Goal: Information Seeking & Learning: Learn about a topic

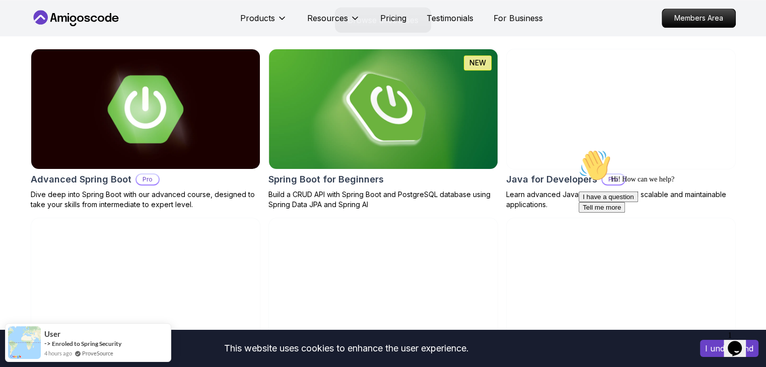
scroll to position [1073, 0]
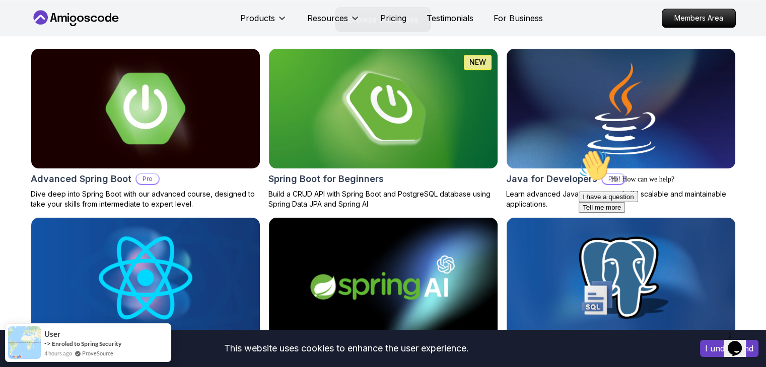
click at [200, 108] on img at bounding box center [145, 109] width 240 height 126
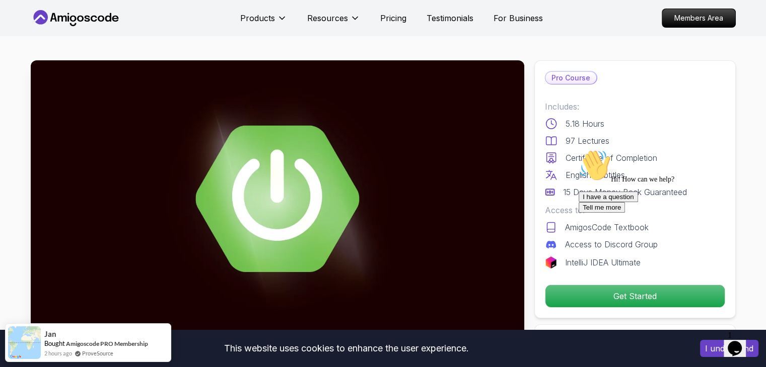
click at [717, 351] on button "I understand" at bounding box center [729, 348] width 58 height 17
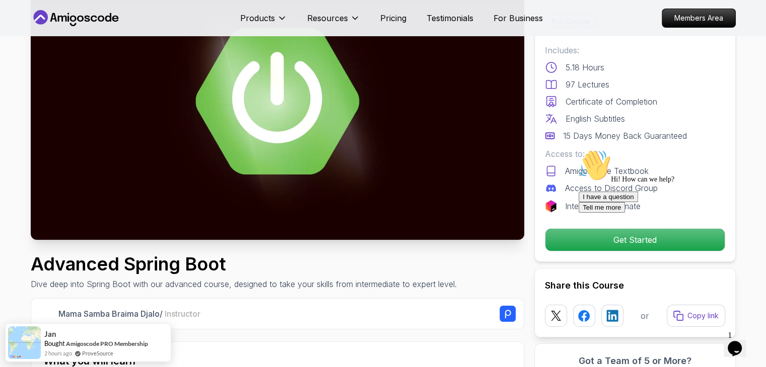
scroll to position [99, 0]
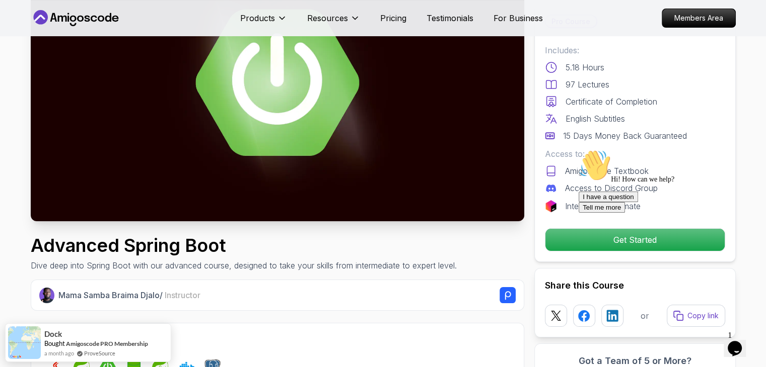
scroll to position [103, 0]
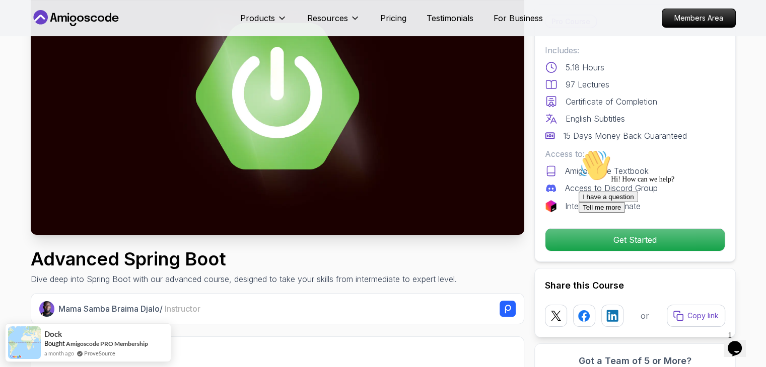
click at [625, 213] on button "Tell me more" at bounding box center [601, 207] width 46 height 11
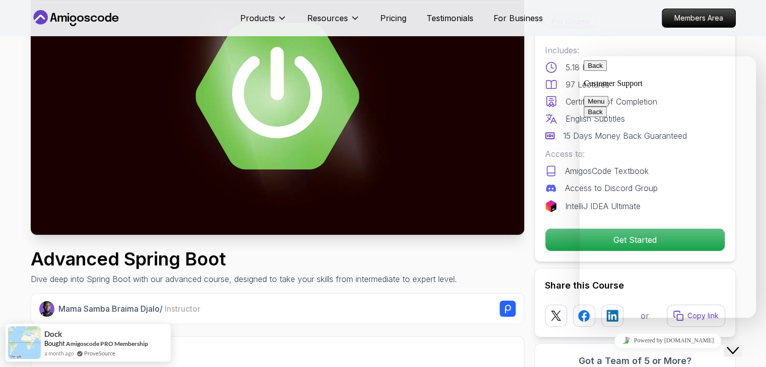
click at [596, 71] on button "Back" at bounding box center [594, 65] width 23 height 11
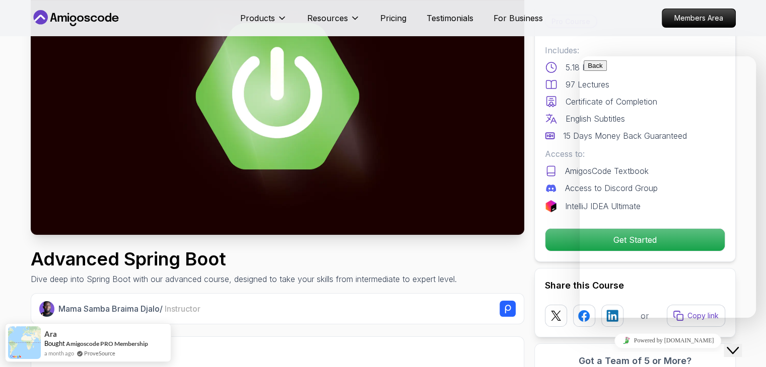
click at [476, 265] on div "Advanced Spring Boot Dive deep into Spring Boot with our advanced course, desig…" at bounding box center [277, 267] width 493 height 36
click at [734, 345] on icon "Close Chat This icon closes the chat window." at bounding box center [732, 351] width 12 height 12
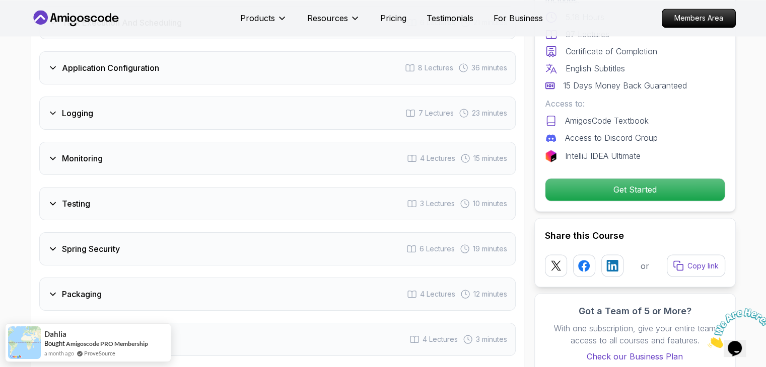
scroll to position [1713, 0]
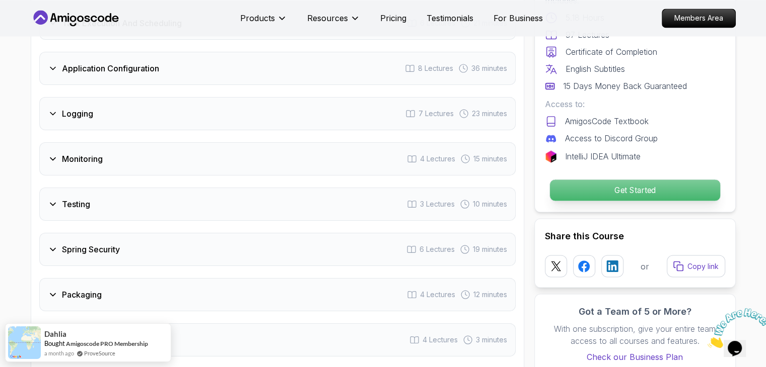
click at [588, 180] on p "Get Started" at bounding box center [634, 190] width 170 height 21
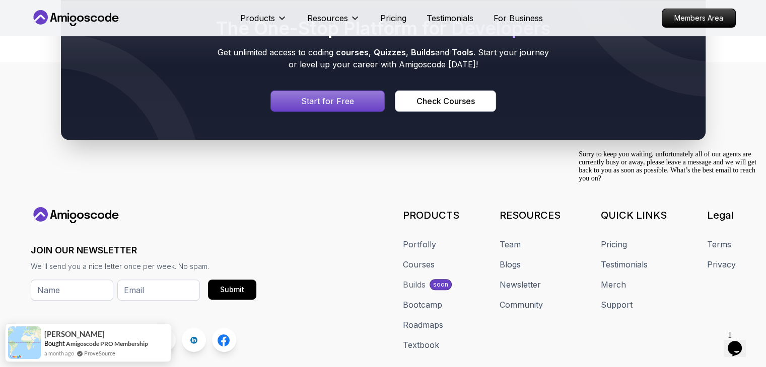
scroll to position [4137, 0]
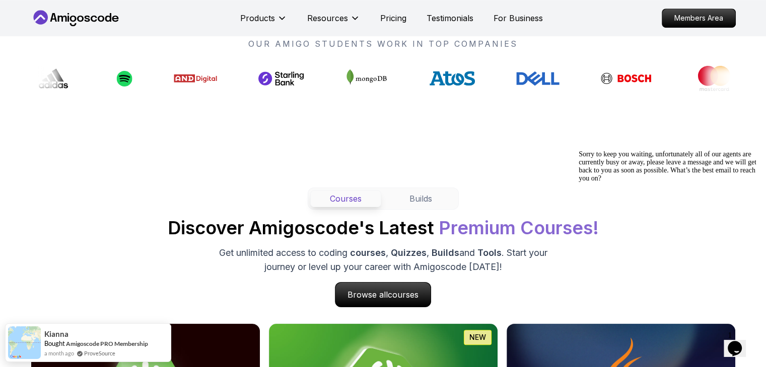
scroll to position [795, 0]
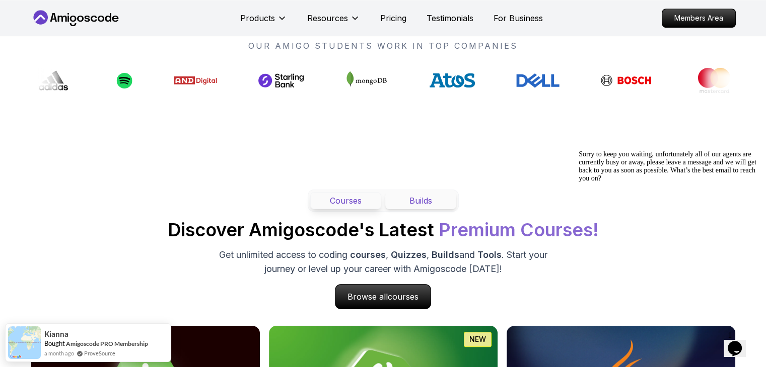
click at [427, 199] on button "Builds" at bounding box center [420, 200] width 71 height 17
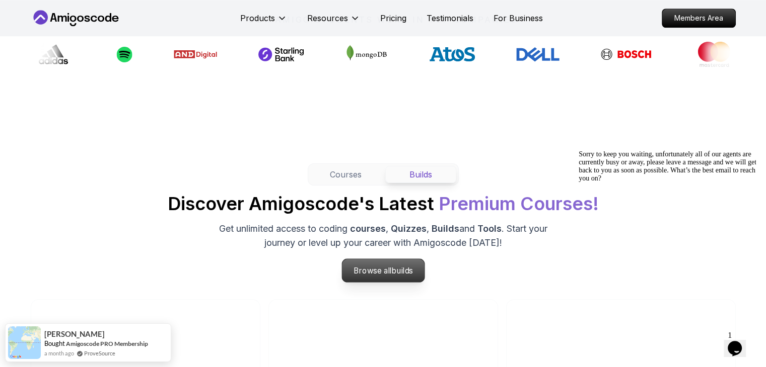
scroll to position [821, 0]
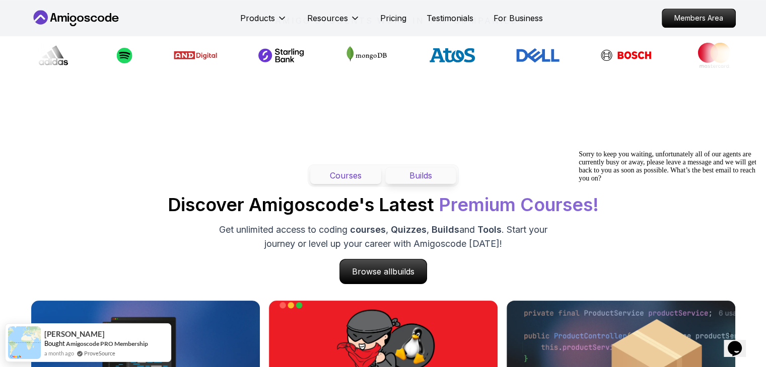
click at [339, 170] on button "Courses" at bounding box center [345, 175] width 71 height 17
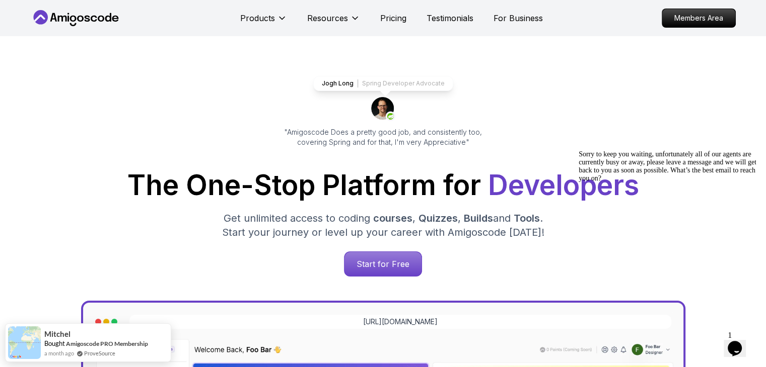
scroll to position [0, 0]
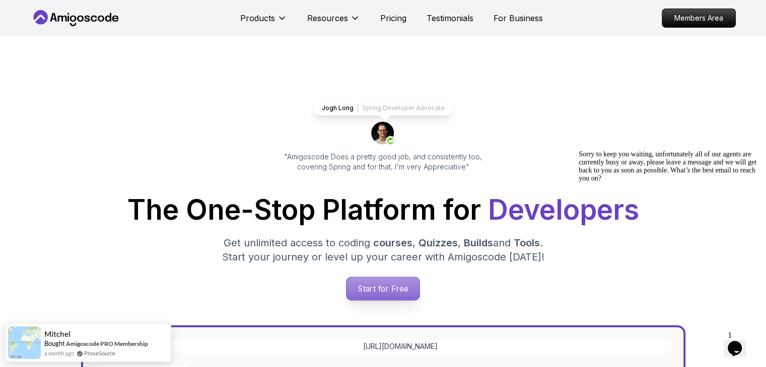
click at [358, 278] on p "Start for Free" at bounding box center [382, 288] width 73 height 23
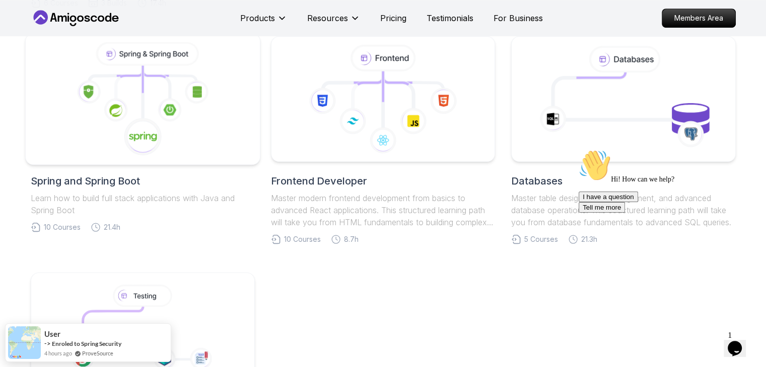
scroll to position [475, 0]
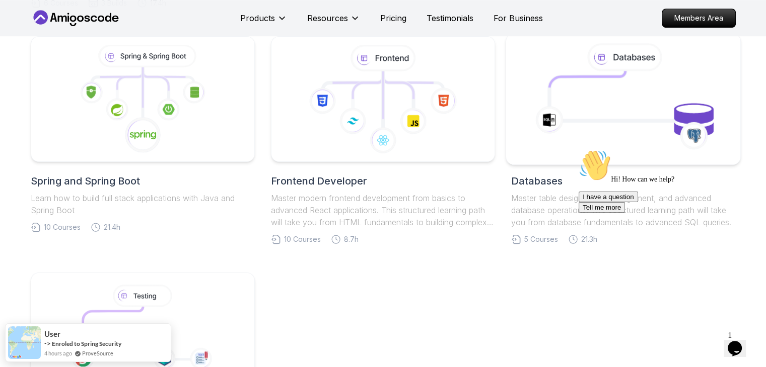
click at [586, 97] on icon at bounding box center [623, 99] width 212 height 114
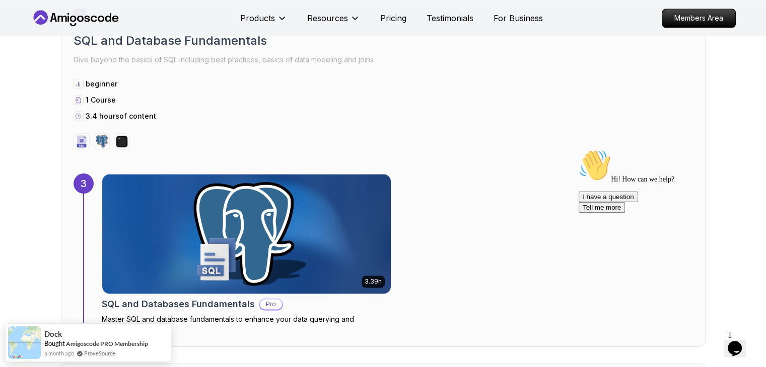
scroll to position [1302, 0]
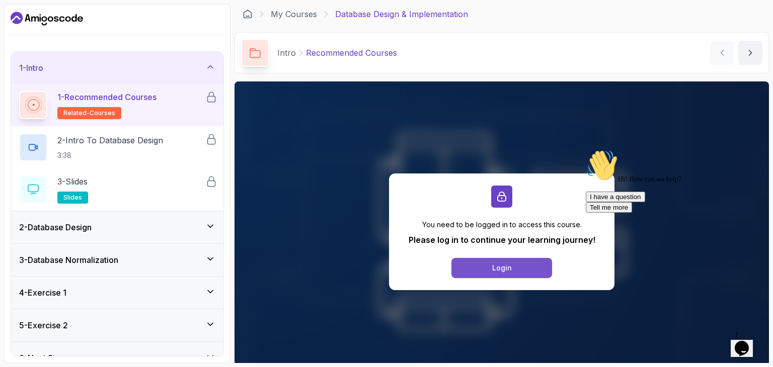
click at [490, 266] on button "Login" at bounding box center [502, 268] width 101 height 20
click at [508, 263] on div "Login" at bounding box center [502, 268] width 20 height 10
click at [151, 91] on p "1 - Recommended Courses" at bounding box center [106, 97] width 99 height 12
click at [205, 217] on div "2 - Database Design" at bounding box center [117, 227] width 212 height 32
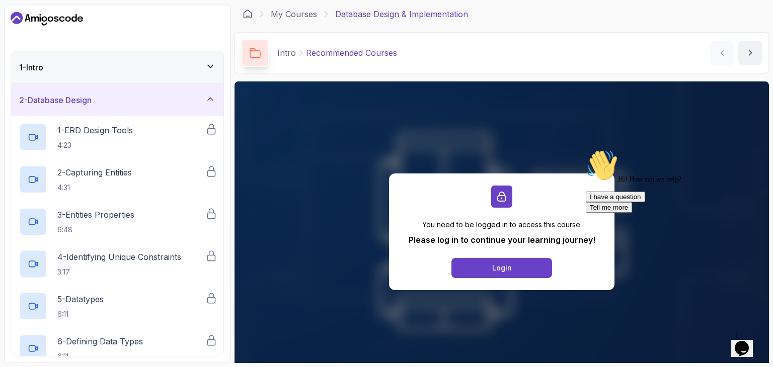
click at [213, 67] on icon at bounding box center [210, 66] width 10 height 10
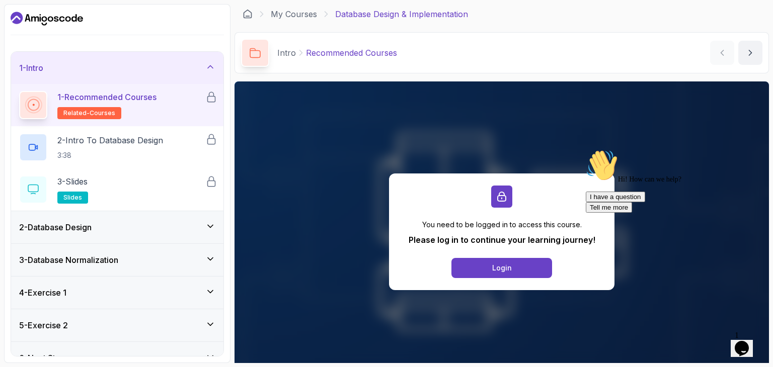
click at [129, 102] on p "1 - Recommended Courses" at bounding box center [106, 97] width 99 height 12
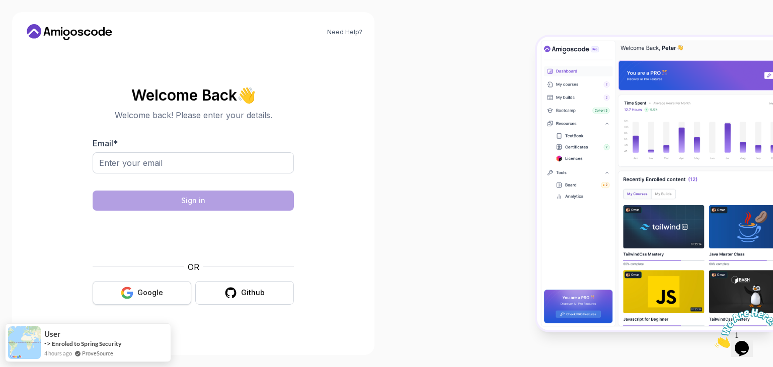
click at [144, 297] on div "Google" at bounding box center [150, 293] width 26 height 10
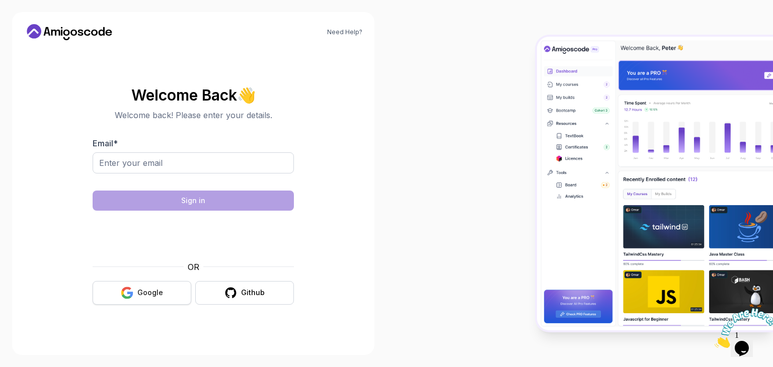
click at [161, 292] on div "Google" at bounding box center [150, 293] width 26 height 10
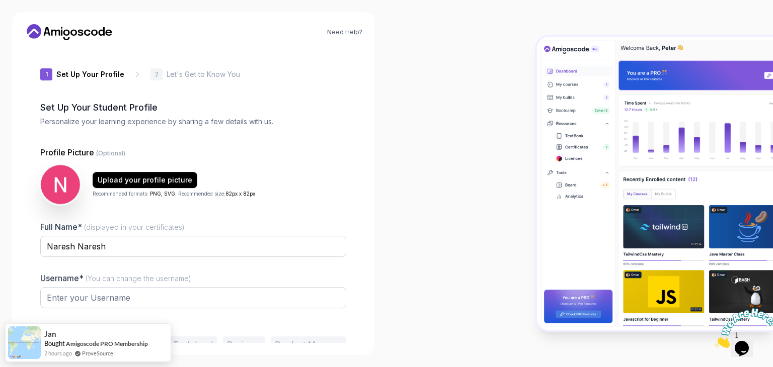
type input "luckyweaseldaecf"
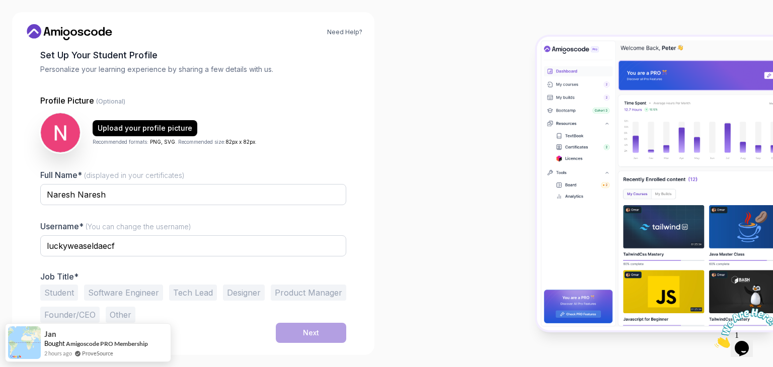
click at [13, 266] on div "Need Help? 1 Set Up Your Profile 1 Set Up Your Profile 2 Let's Get to Know You …" at bounding box center [193, 183] width 362 height 343
click at [106, 295] on button "Software Engineer" at bounding box center [123, 293] width 79 height 16
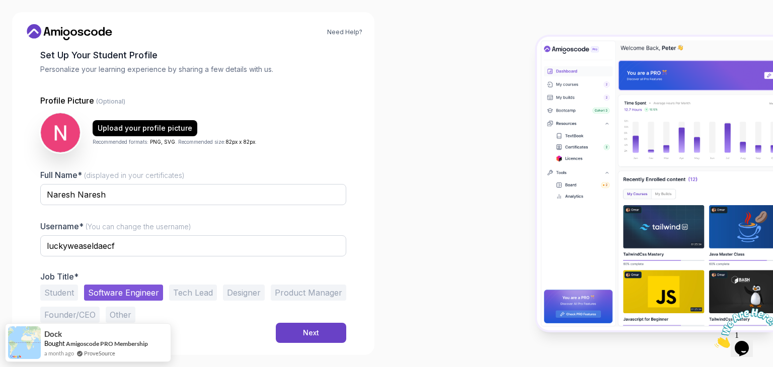
click at [61, 320] on button "Founder/CEO" at bounding box center [69, 315] width 59 height 16
click at [108, 292] on button "Software Engineer" at bounding box center [123, 293] width 79 height 16
click at [307, 331] on div "Next" at bounding box center [311, 333] width 16 height 10
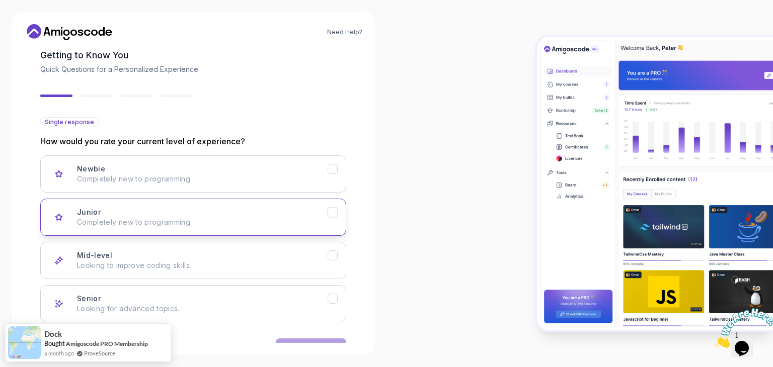
scroll to position [83, 0]
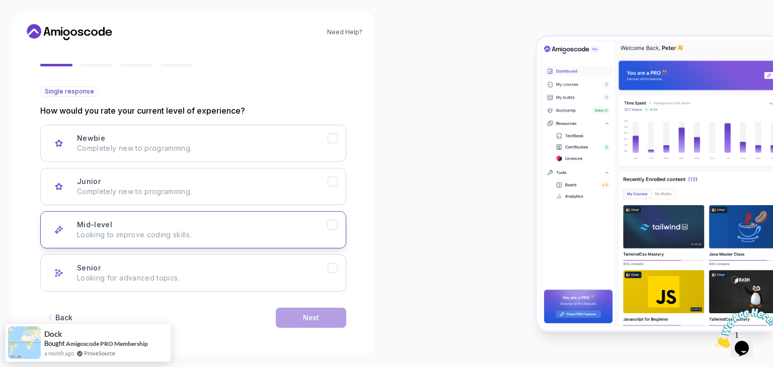
click at [134, 236] on p "Looking to improve coding skills." at bounding box center [202, 235] width 251 height 10
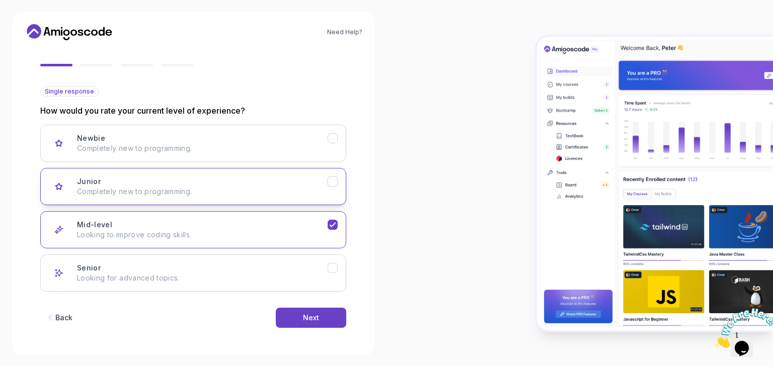
click at [207, 190] on p "Completely new to programming." at bounding box center [202, 192] width 251 height 10
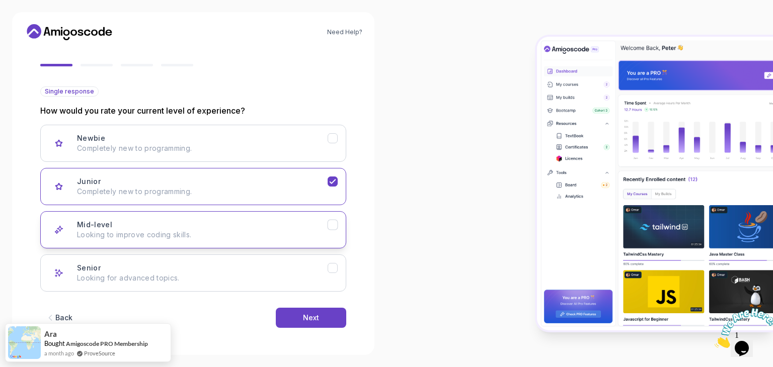
click at [196, 228] on div "Mid-level Looking to improve coding skills." at bounding box center [202, 230] width 251 height 20
click at [237, 173] on button "Junior Completely new to programming." at bounding box center [193, 186] width 306 height 37
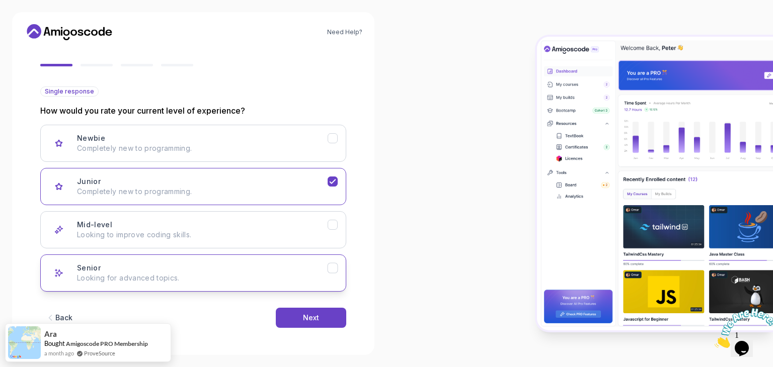
click at [193, 274] on p "Looking for advanced topics." at bounding box center [202, 278] width 251 height 10
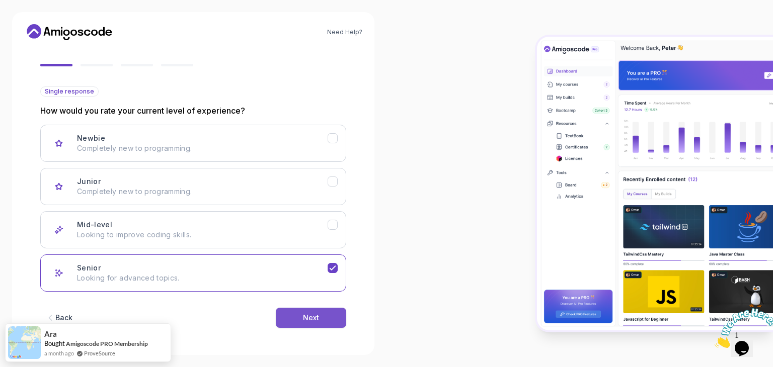
click at [314, 323] on button "Next" at bounding box center [311, 318] width 70 height 20
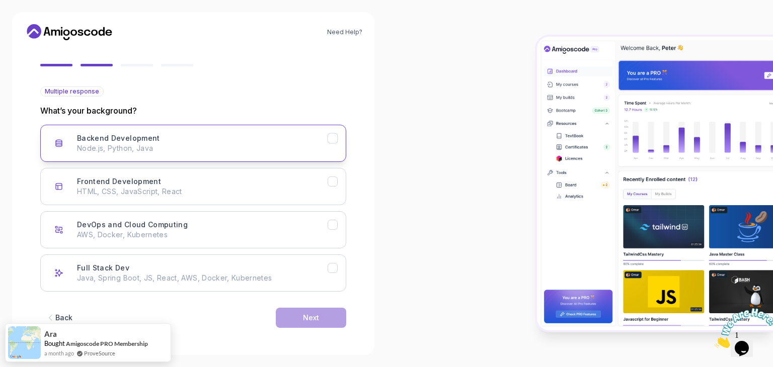
click at [185, 139] on div "Backend Development Node.js, Python, Java" at bounding box center [202, 143] width 251 height 20
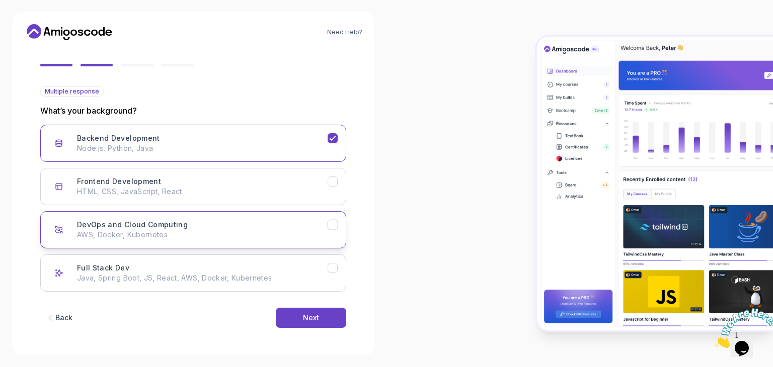
click at [181, 226] on h3 "DevOps and Cloud Computing" at bounding box center [132, 225] width 111 height 10
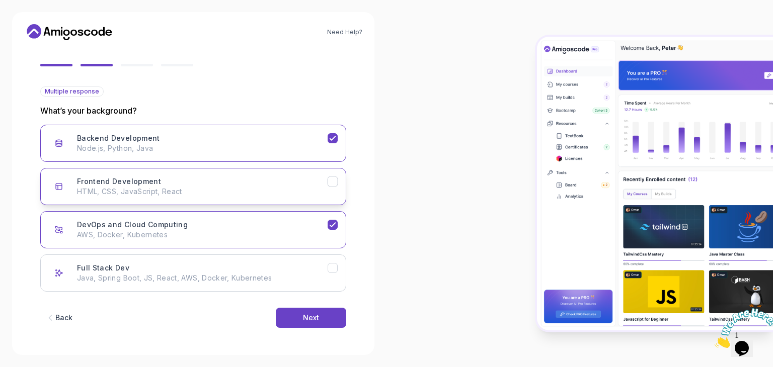
click at [146, 183] on h3 "Frontend Development" at bounding box center [119, 182] width 84 height 10
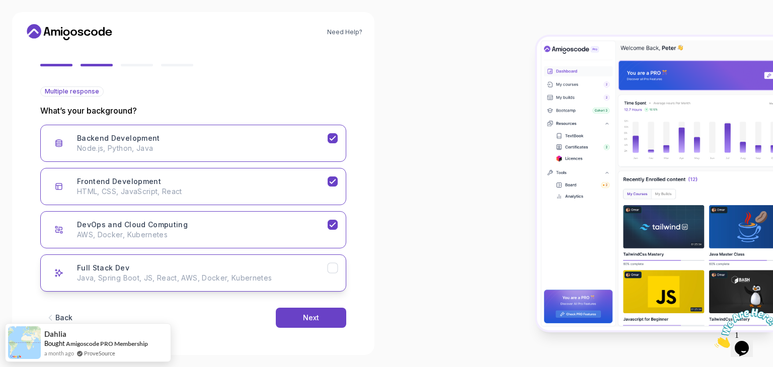
click at [177, 270] on div "Full Stack Dev Java, Spring Boot, JS, React, AWS, Docker, Kubernetes" at bounding box center [202, 273] width 251 height 20
click at [300, 320] on button "Next" at bounding box center [311, 318] width 70 height 20
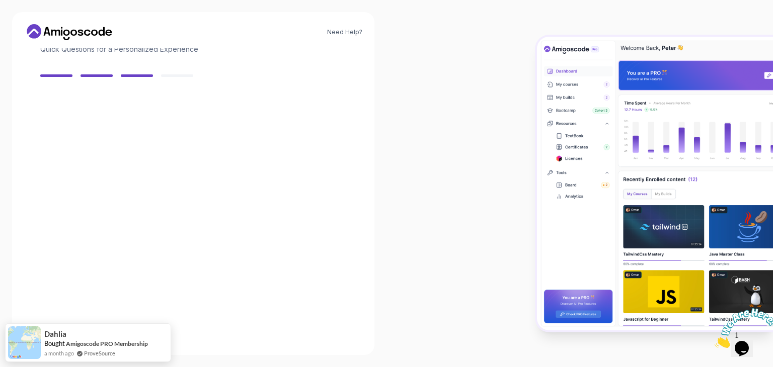
scroll to position [72, 0]
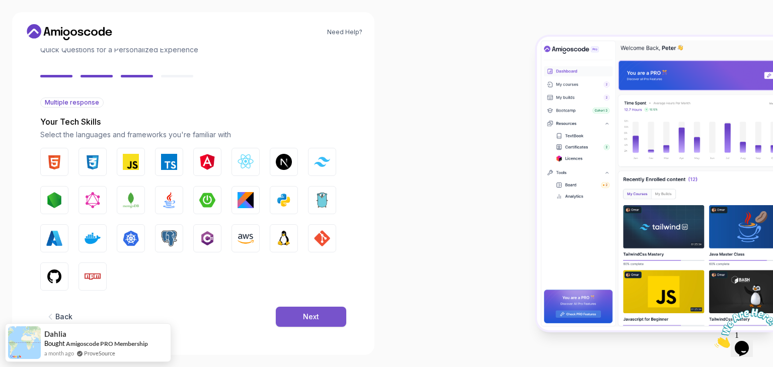
click at [300, 315] on button "Next" at bounding box center [311, 317] width 70 height 20
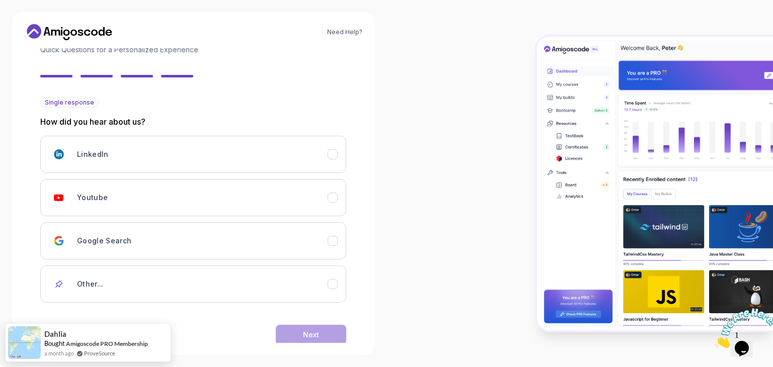
scroll to position [89, 0]
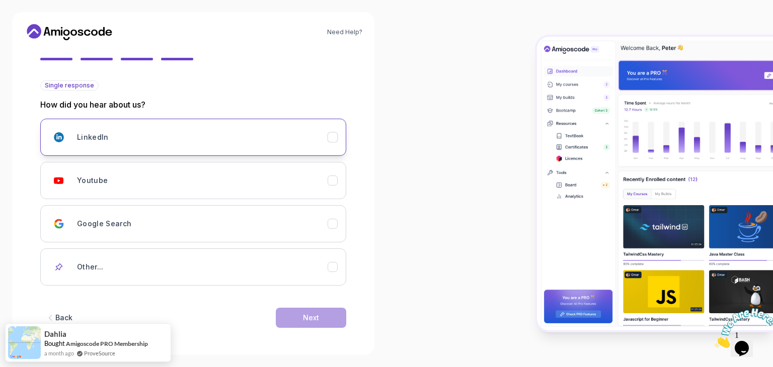
click at [136, 132] on div "LinkedIn" at bounding box center [202, 137] width 251 height 20
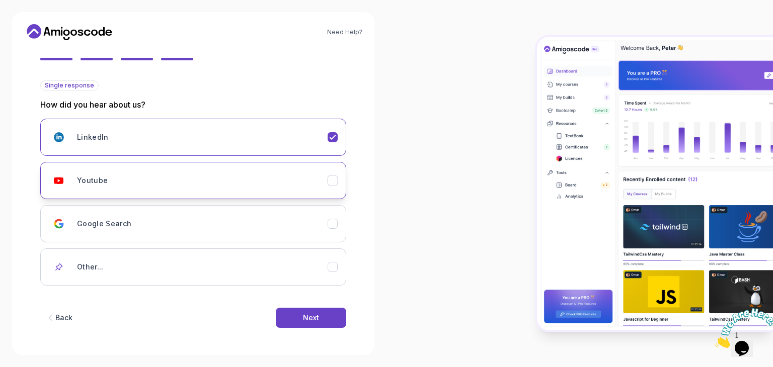
click at [245, 176] on div "Youtube" at bounding box center [202, 181] width 251 height 20
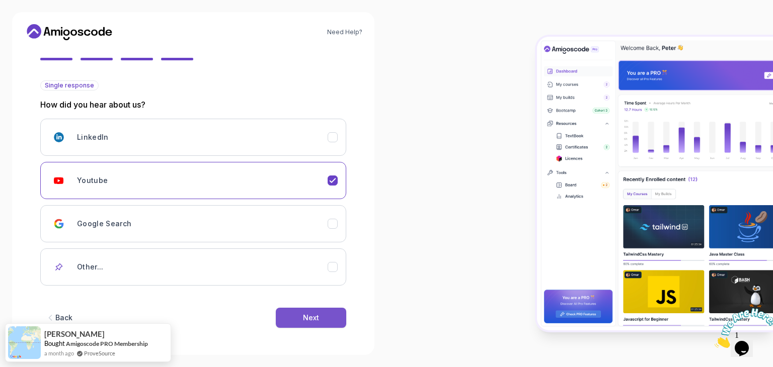
click at [313, 311] on button "Next" at bounding box center [311, 318] width 70 height 20
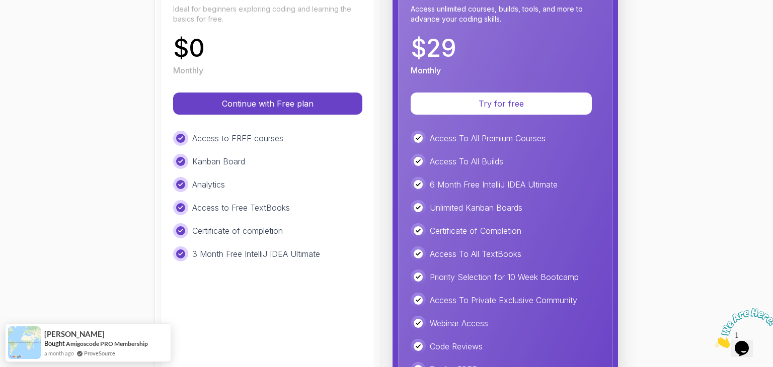
scroll to position [161, 0]
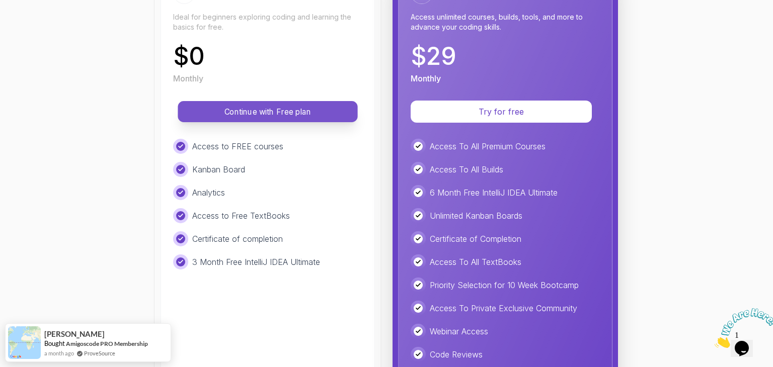
click at [270, 114] on p "Continue with Free plan" at bounding box center [267, 112] width 157 height 12
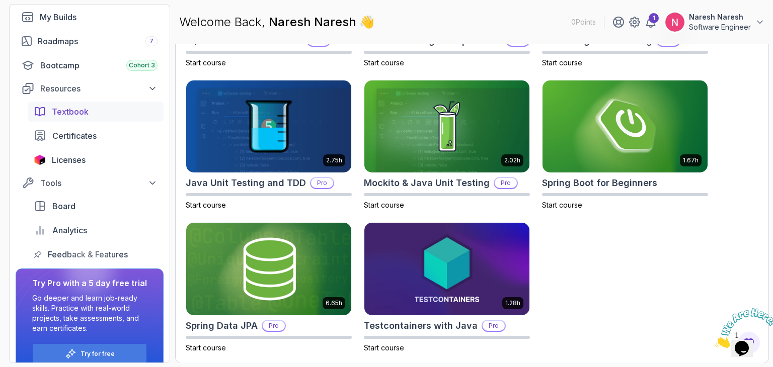
scroll to position [113, 0]
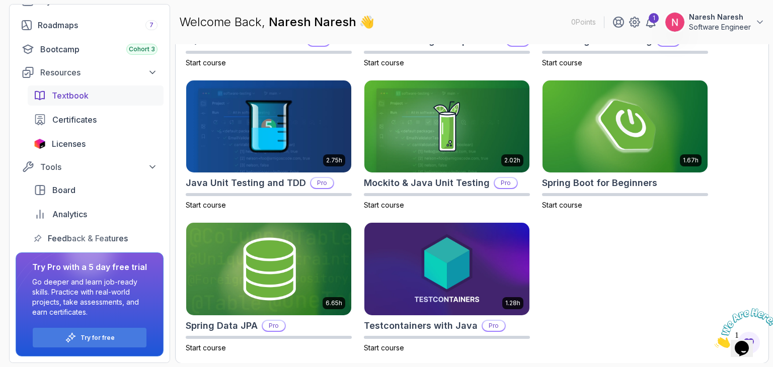
click at [81, 95] on span "Textbook" at bounding box center [70, 96] width 37 height 12
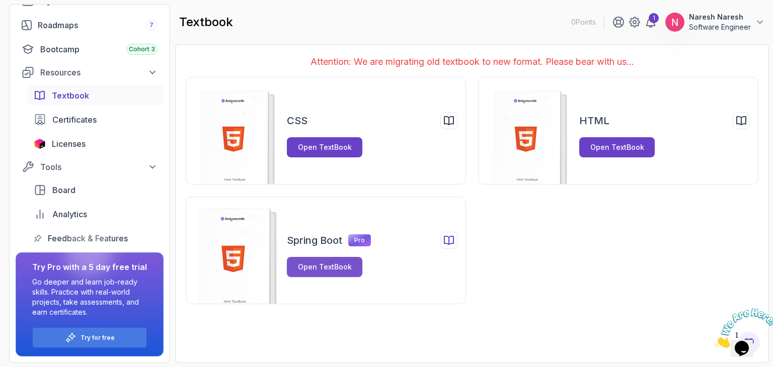
click at [317, 262] on div "Open TextBook" at bounding box center [325, 267] width 54 height 10
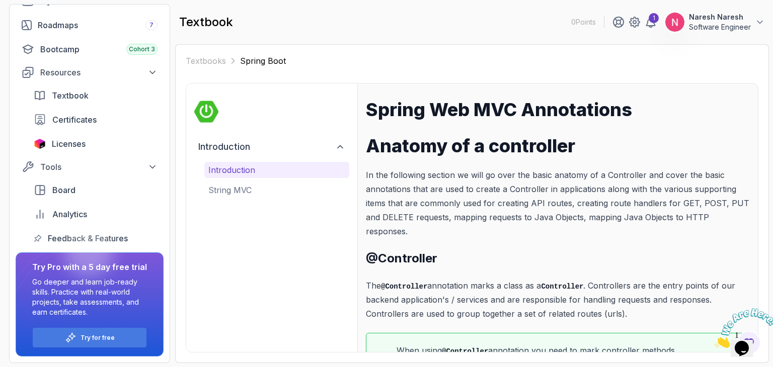
scroll to position [46, 0]
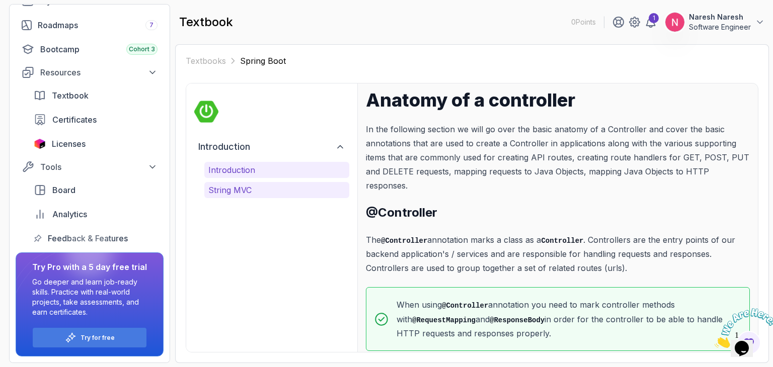
click at [232, 190] on p "String MVC" at bounding box center [276, 190] width 137 height 12
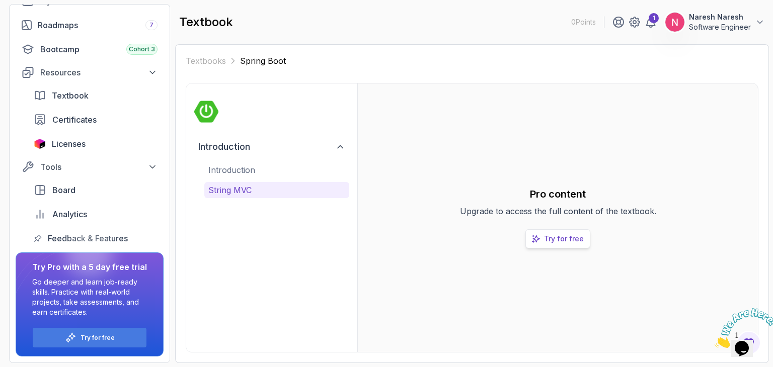
click at [552, 239] on p "Try for free" at bounding box center [564, 239] width 40 height 10
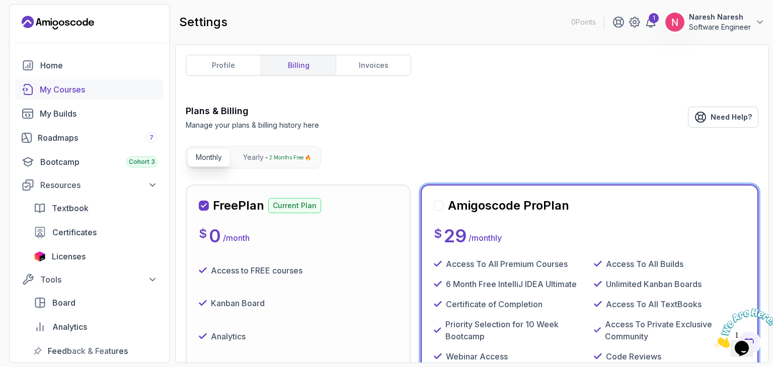
click at [56, 88] on div "My Courses" at bounding box center [99, 90] width 118 height 12
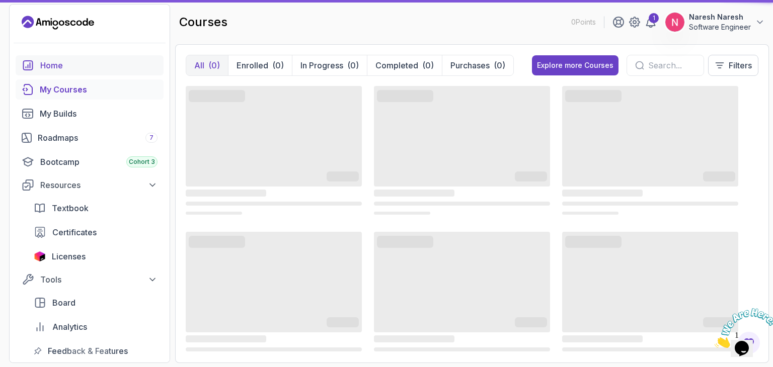
click at [50, 57] on link "Home" at bounding box center [90, 65] width 148 height 20
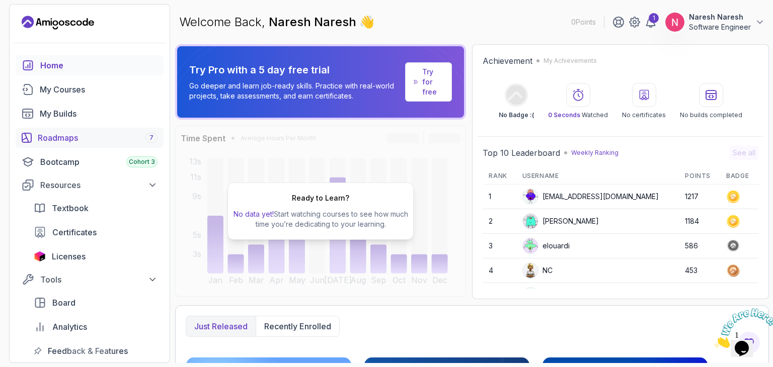
click at [60, 142] on div "Roadmaps 7" at bounding box center [98, 138] width 120 height 12
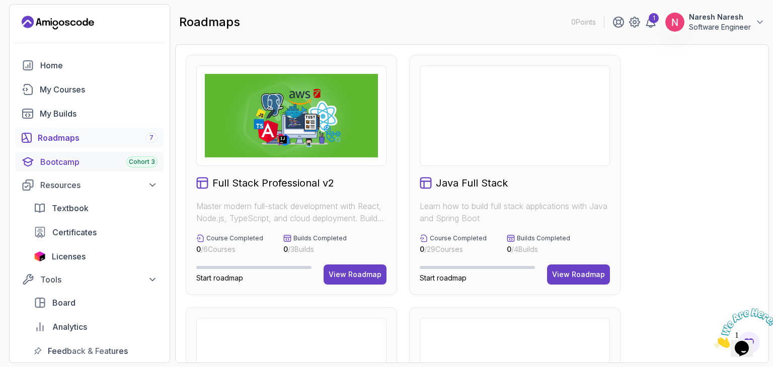
click at [60, 165] on div "Bootcamp Cohort 3" at bounding box center [98, 162] width 117 height 12
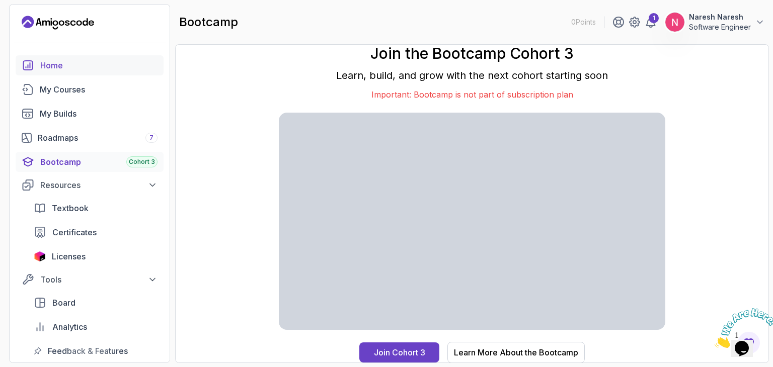
click at [50, 64] on div "Home" at bounding box center [98, 65] width 117 height 12
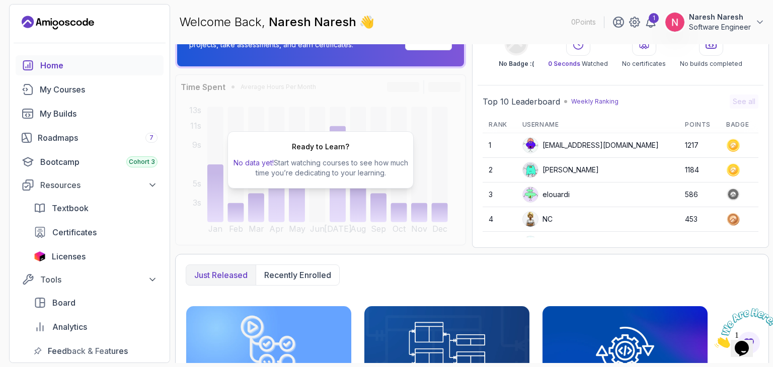
scroll to position [47, 0]
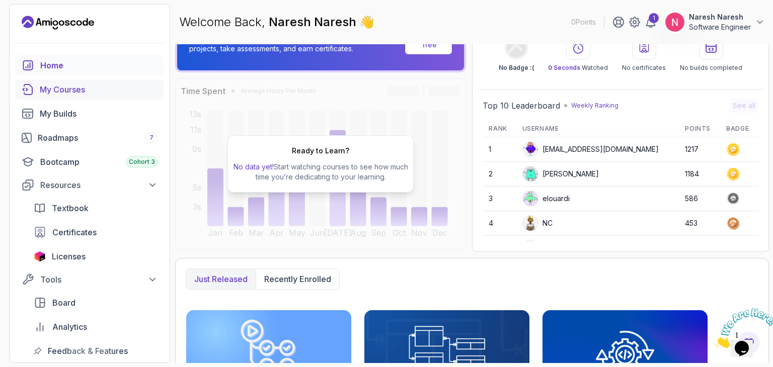
click at [91, 92] on div "My Courses" at bounding box center [99, 90] width 118 height 12
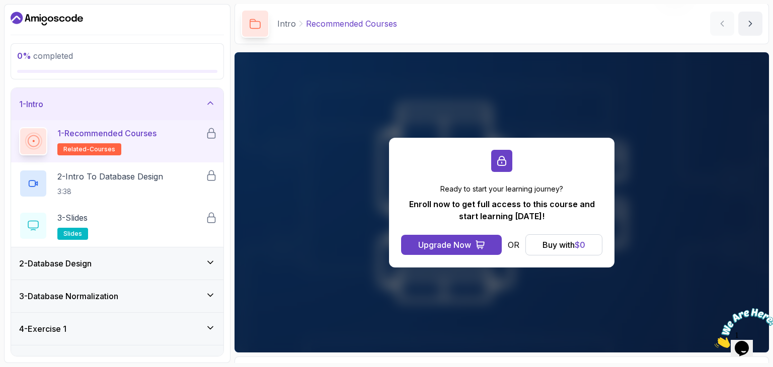
scroll to position [38, 0]
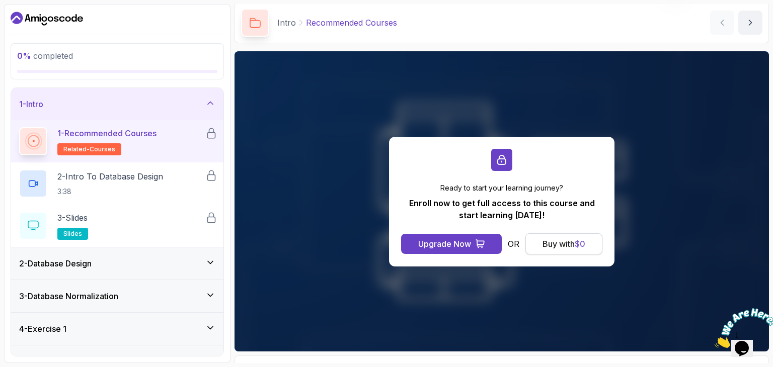
click at [549, 241] on div "Buy with $ 0" at bounding box center [564, 244] width 43 height 12
click at [564, 241] on div "Buy with $ 0" at bounding box center [564, 244] width 43 height 12
click at [458, 239] on div "Upgrade Now" at bounding box center [444, 244] width 53 height 12
